Goal: Task Accomplishment & Management: Manage account settings

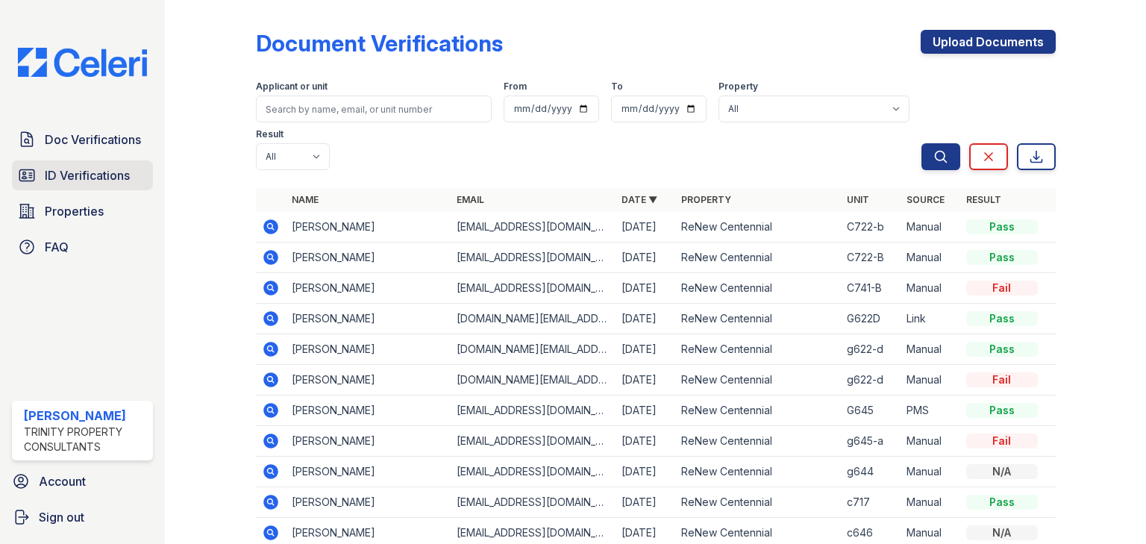
drag, startPoint x: 96, startPoint y: 180, endPoint x: 127, endPoint y: 187, distance: 31.5
click at [96, 180] on span "ID Verifications" at bounding box center [87, 175] width 85 height 18
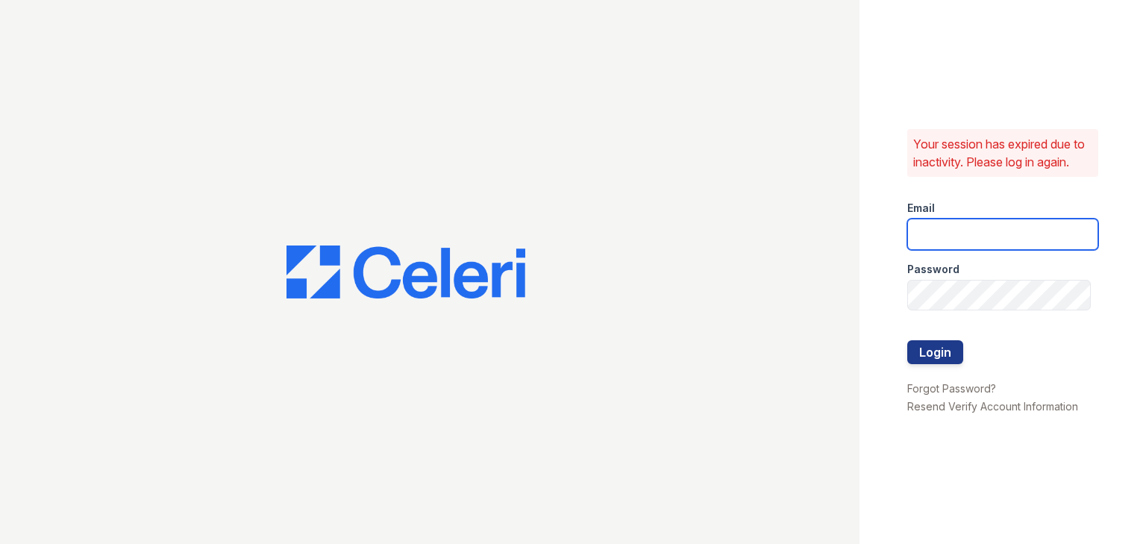
type input "ycarpenter@trinity-pm.com"
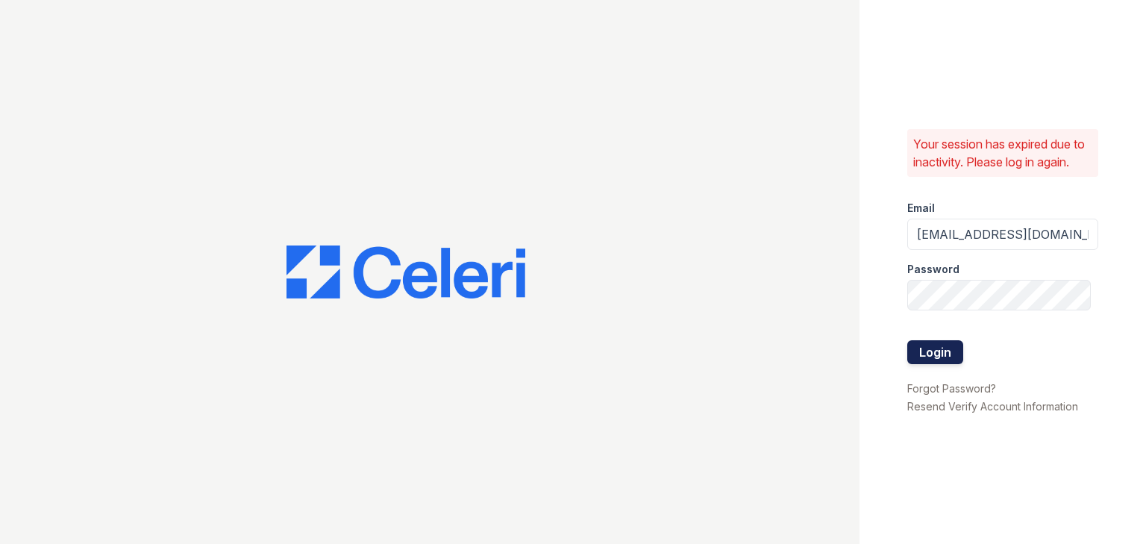
click at [937, 347] on button "Login" at bounding box center [935, 352] width 56 height 24
